Goal: Information Seeking & Learning: Learn about a topic

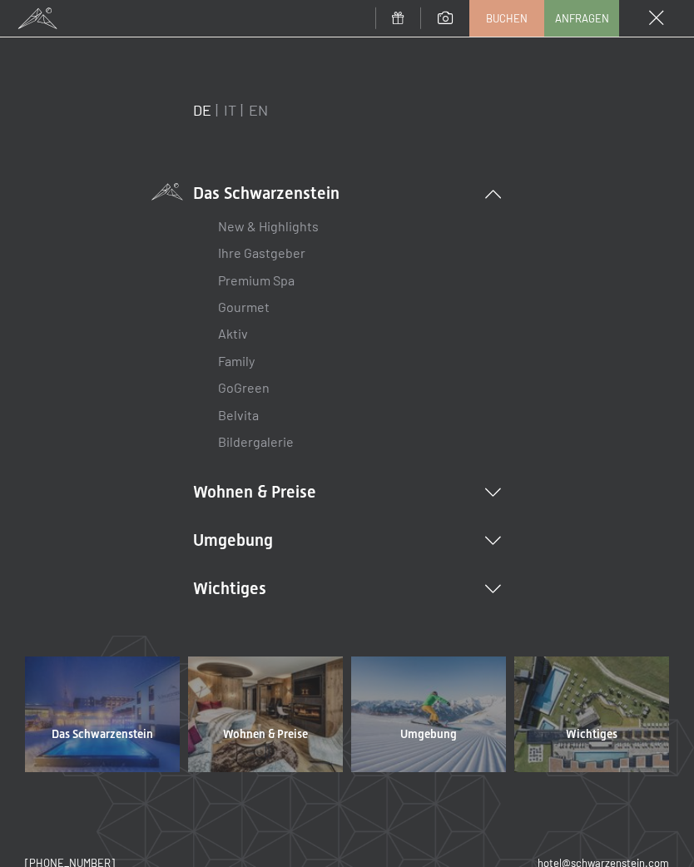
click at [497, 541] on icon at bounding box center [493, 541] width 16 height 8
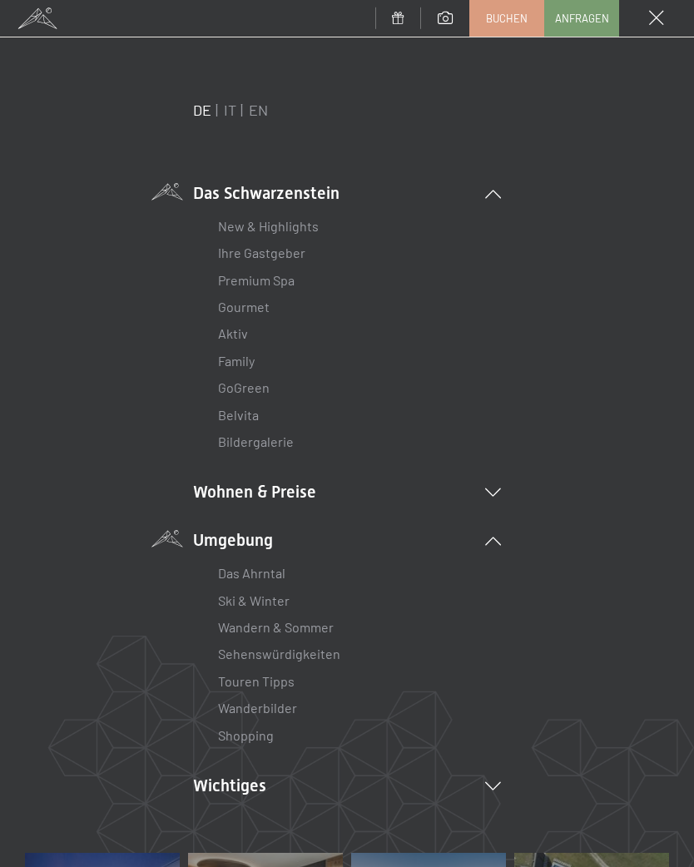
click at [292, 702] on link "Wanderbilder" at bounding box center [257, 708] width 79 height 16
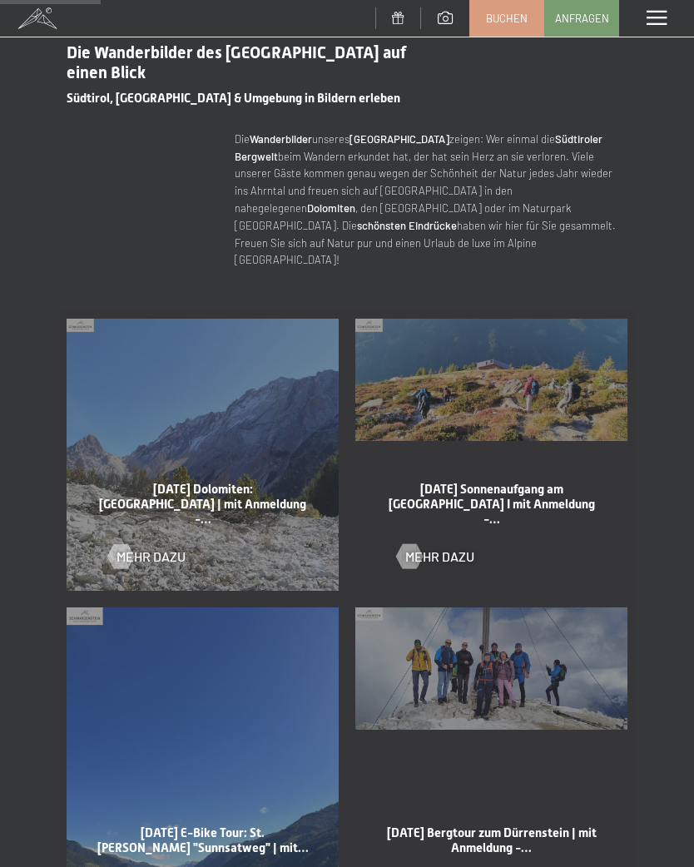
scroll to position [591, 0]
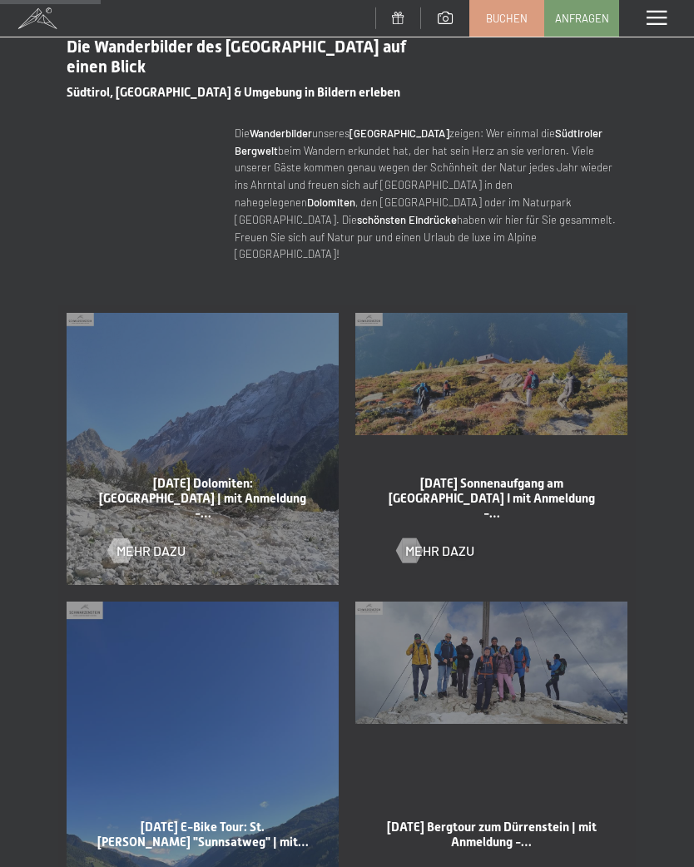
click at [127, 537] on div at bounding box center [120, 549] width 14 height 25
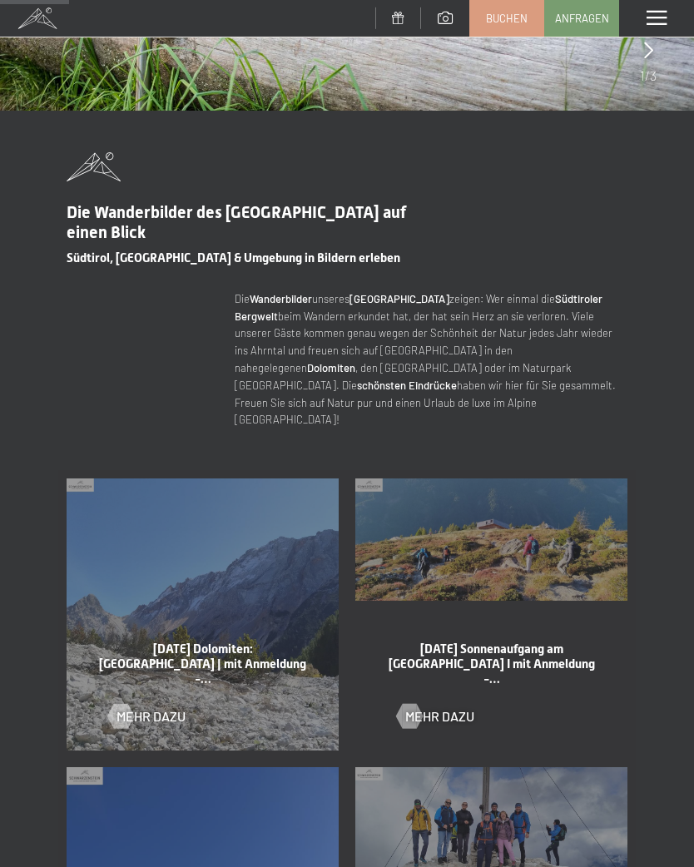
scroll to position [429, 0]
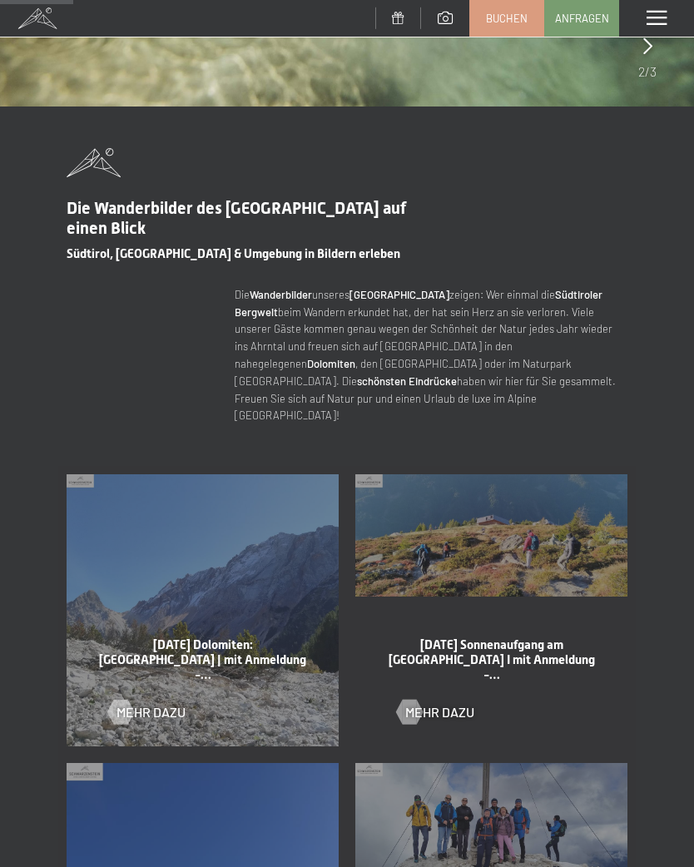
click at [140, 703] on span "Mehr dazu" at bounding box center [150, 712] width 69 height 18
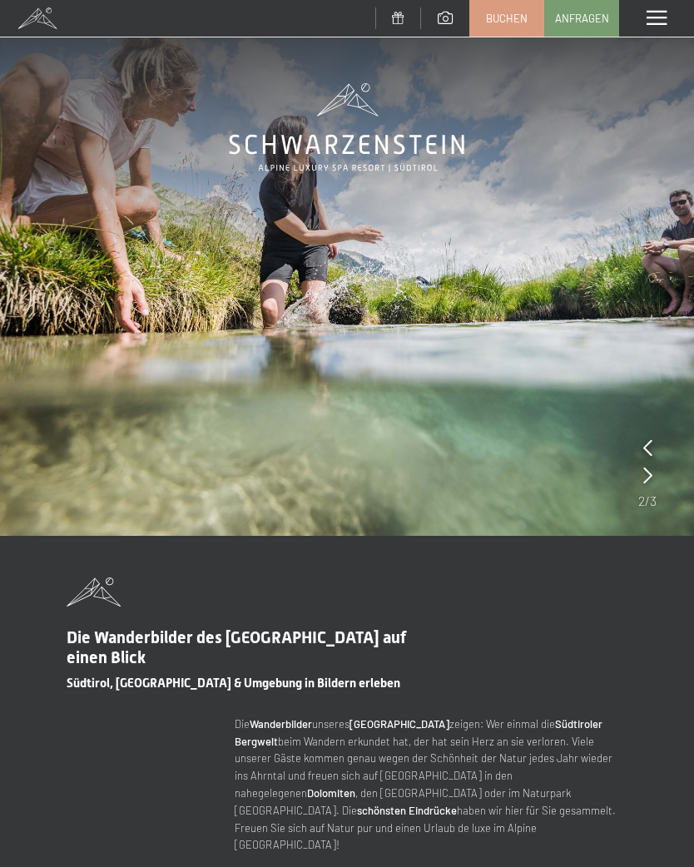
click at [656, 12] on span at bounding box center [656, 18] width 20 height 15
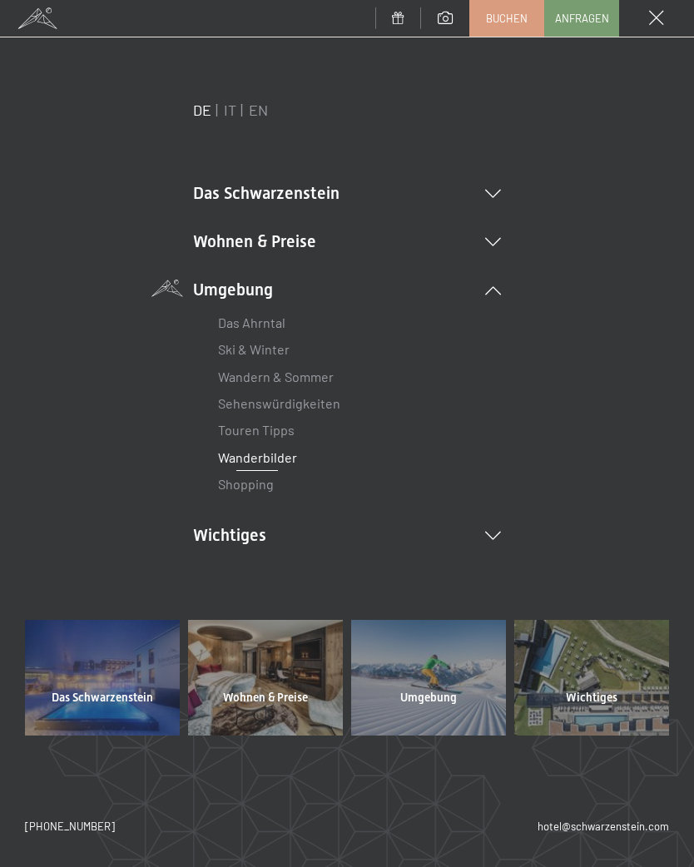
click at [499, 532] on icon at bounding box center [493, 536] width 16 height 8
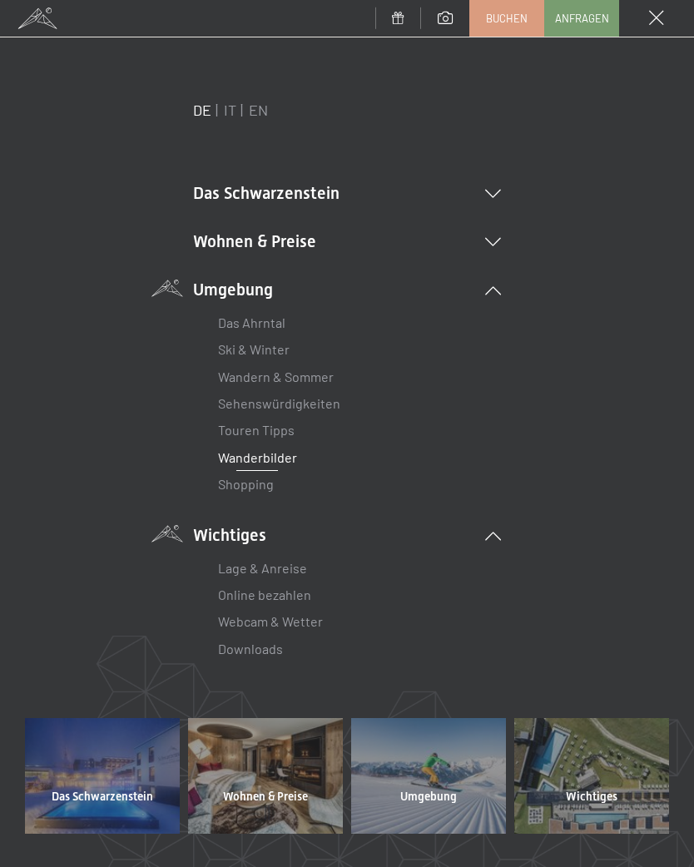
click at [309, 618] on link "Webcam & Wetter" at bounding box center [270, 621] width 105 height 16
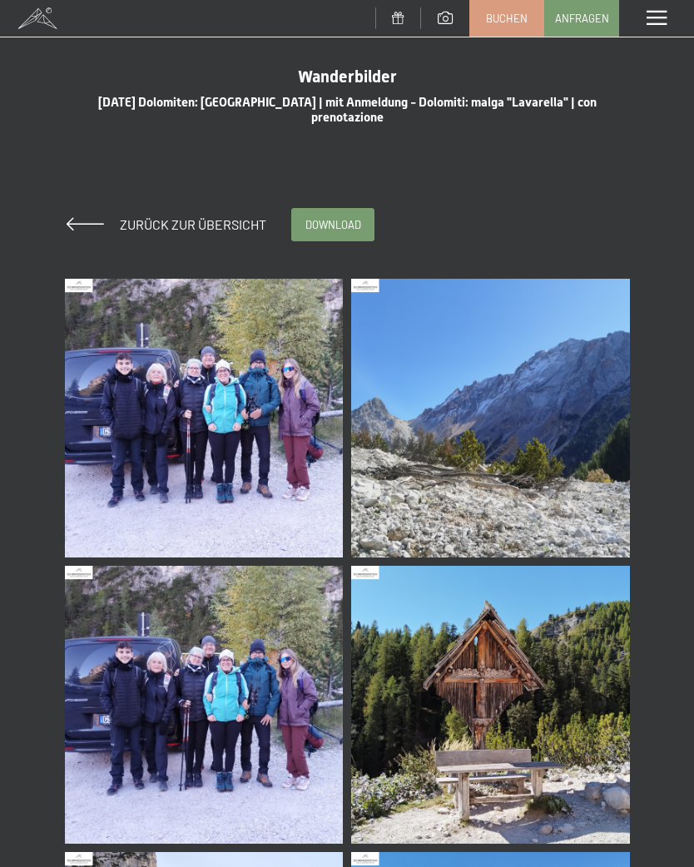
click at [238, 422] on img at bounding box center [204, 418] width 279 height 279
click at [217, 516] on img at bounding box center [204, 418] width 279 height 279
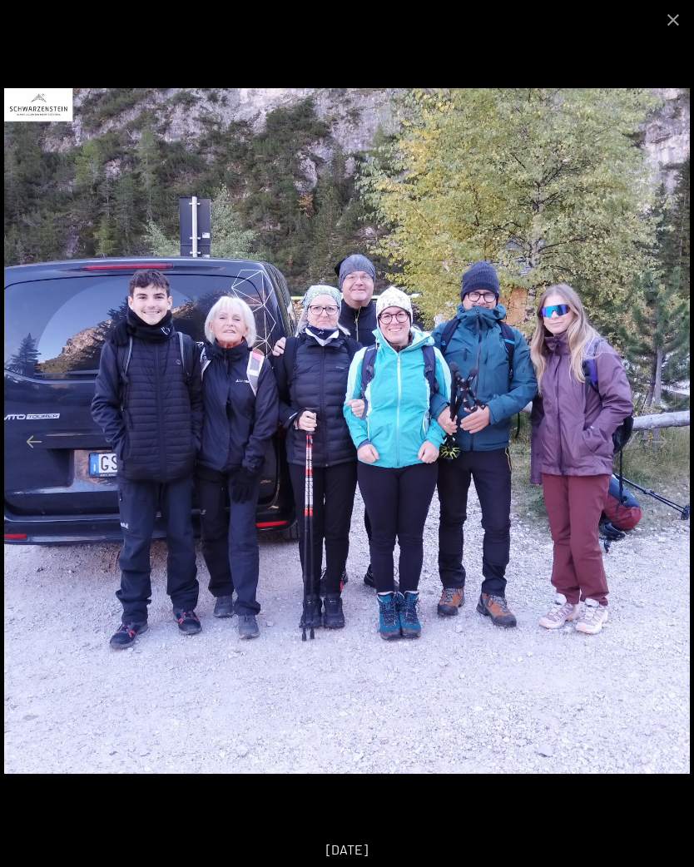
click at [681, 22] on button "Close gallery" at bounding box center [673, 19] width 42 height 39
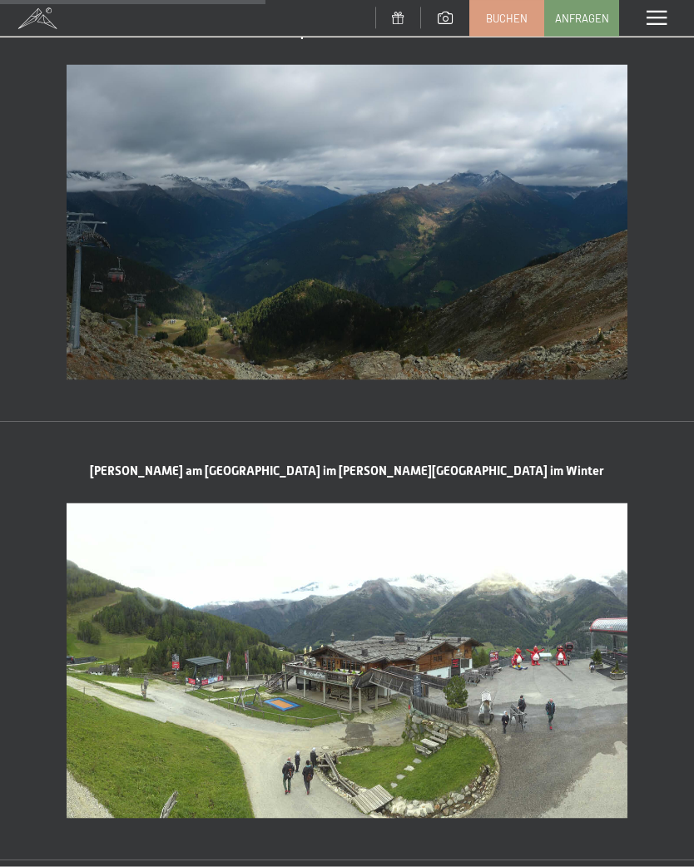
scroll to position [1362, 0]
